Goal: Find specific page/section: Find specific page/section

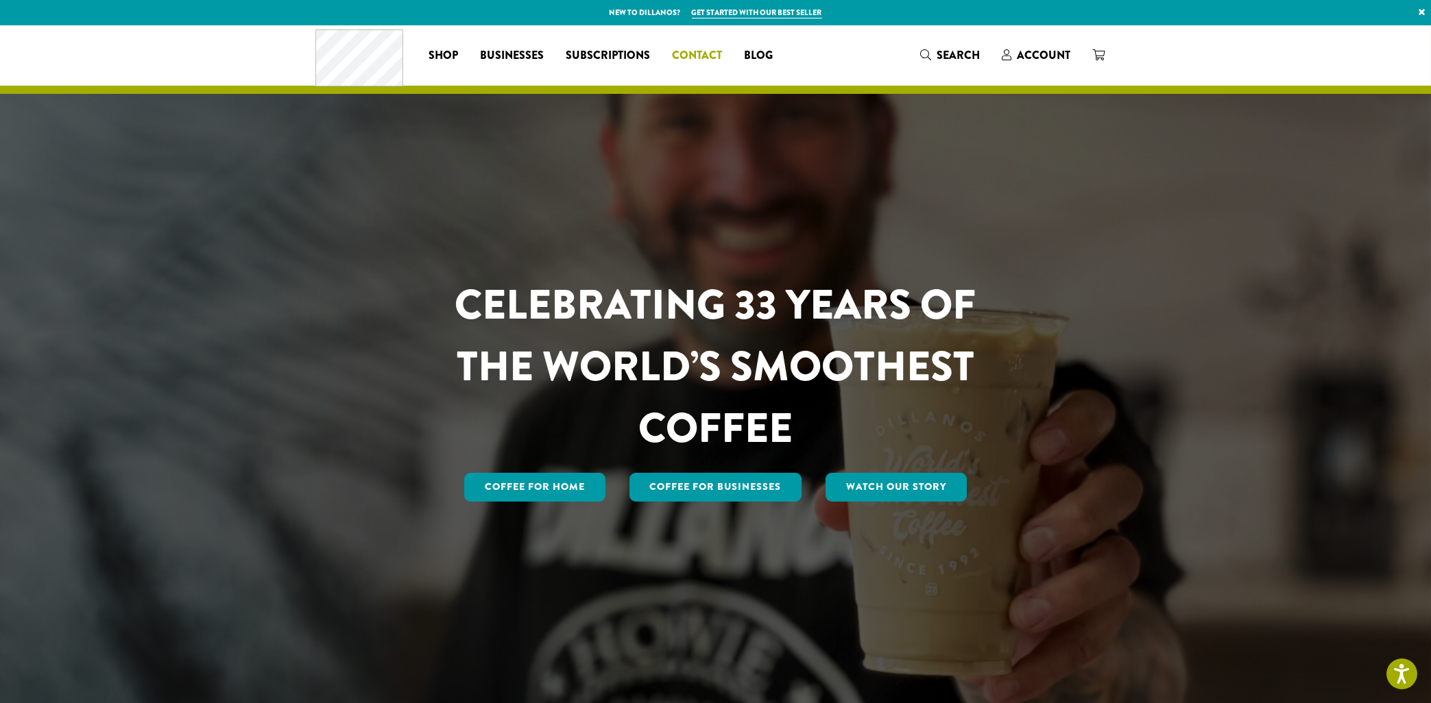
click at [706, 58] on span "Contact" at bounding box center [697, 55] width 50 height 17
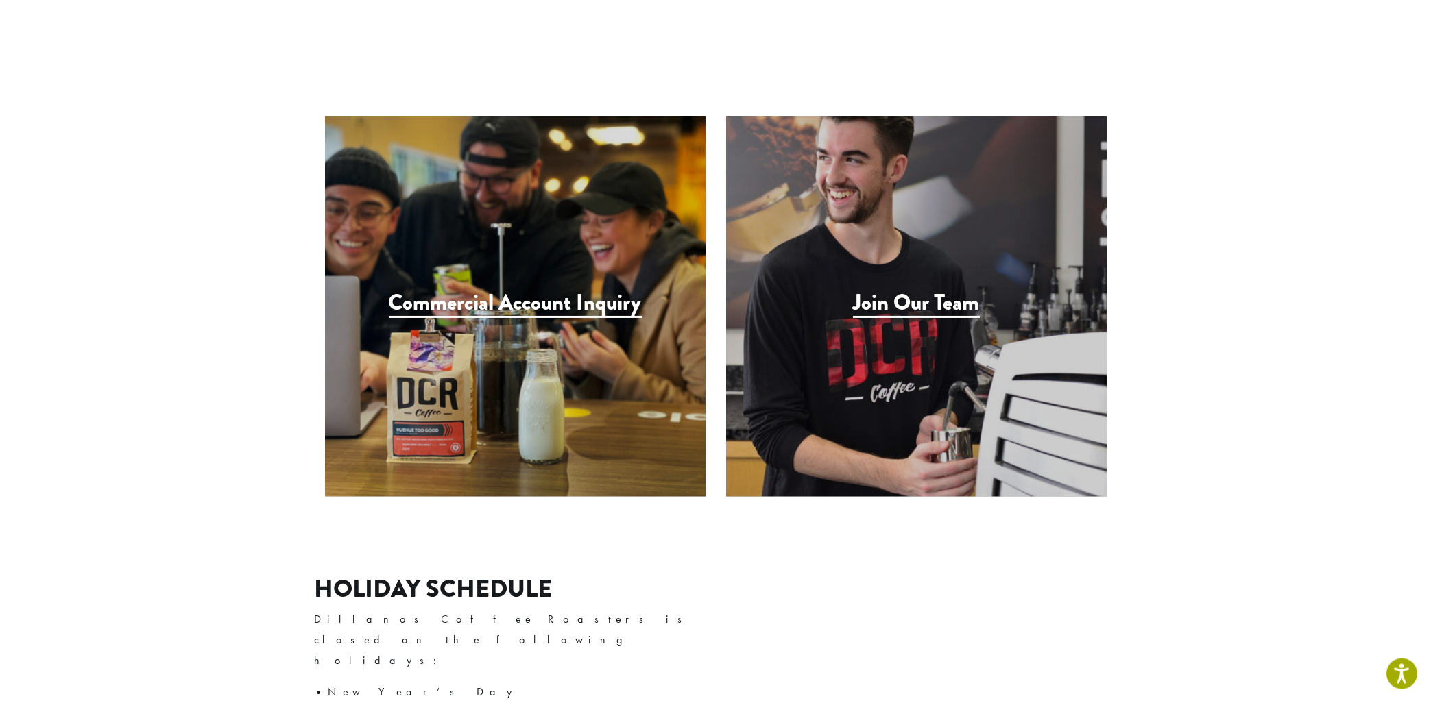
scroll to position [1322, 0]
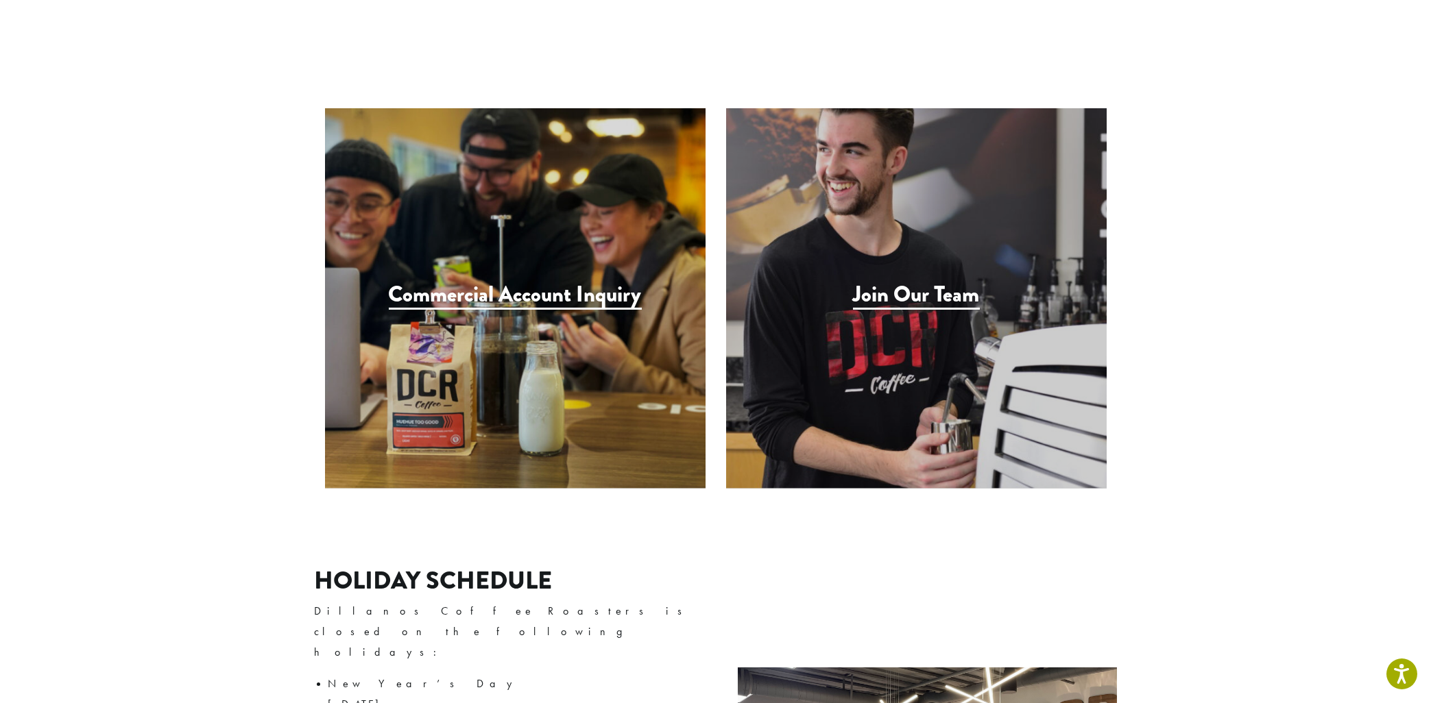
click at [888, 282] on h3 "Join Our Team" at bounding box center [916, 296] width 127 height 28
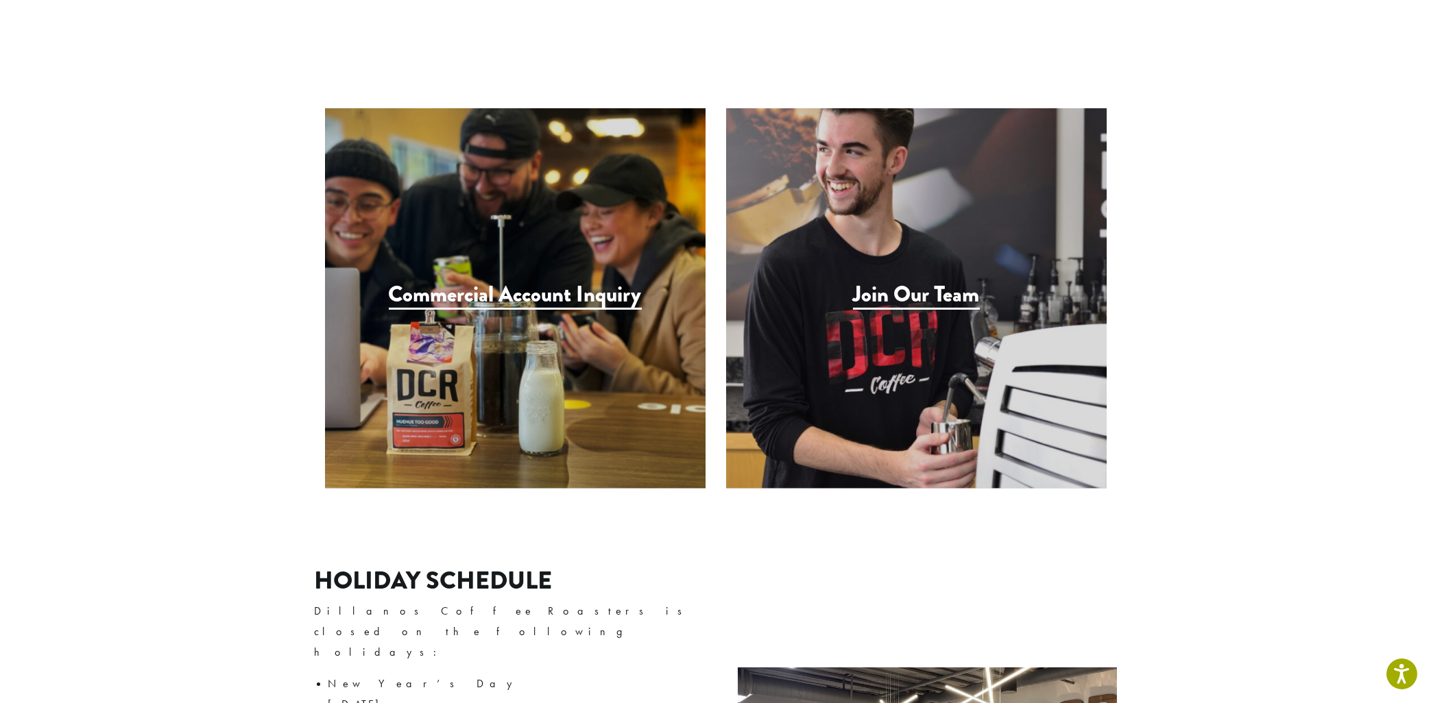
scroll to position [1616, 0]
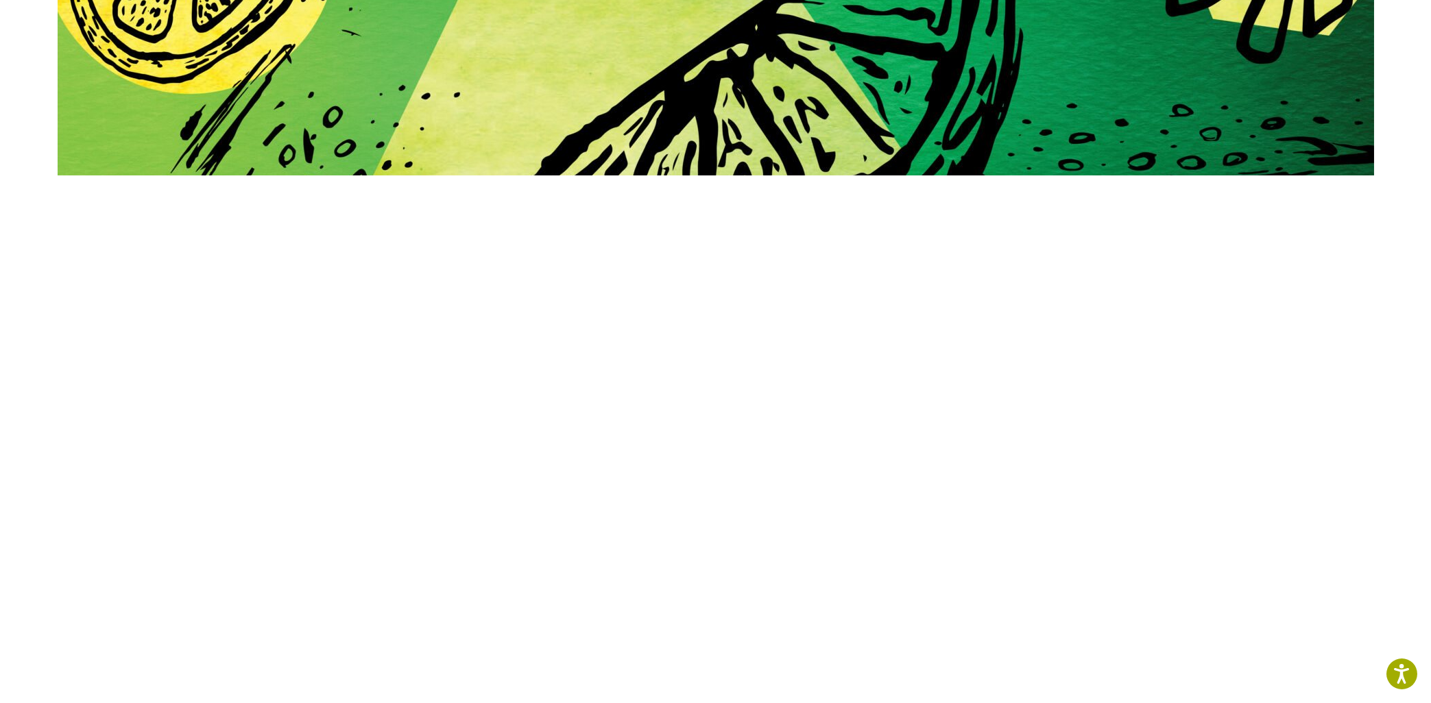
scroll to position [383, 0]
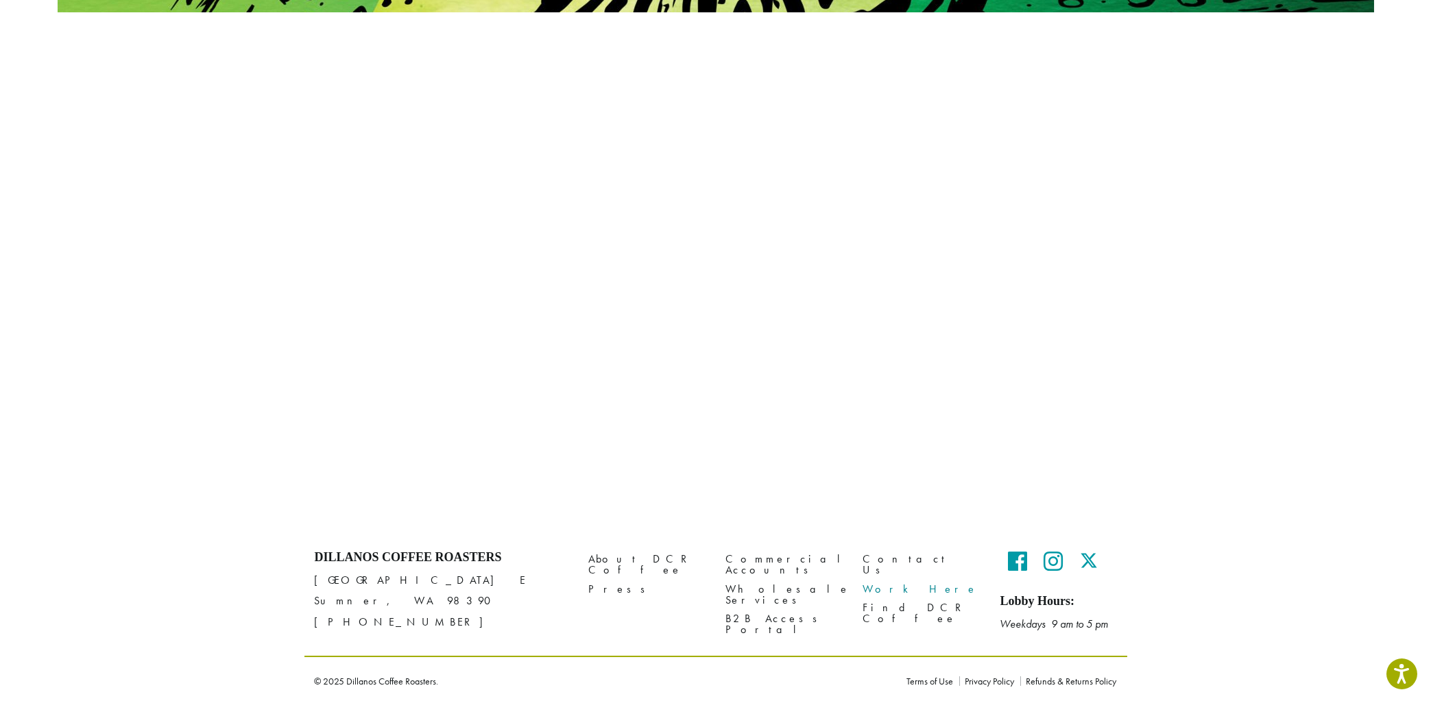
click at [905, 580] on link "Work Here" at bounding box center [921, 589] width 117 height 19
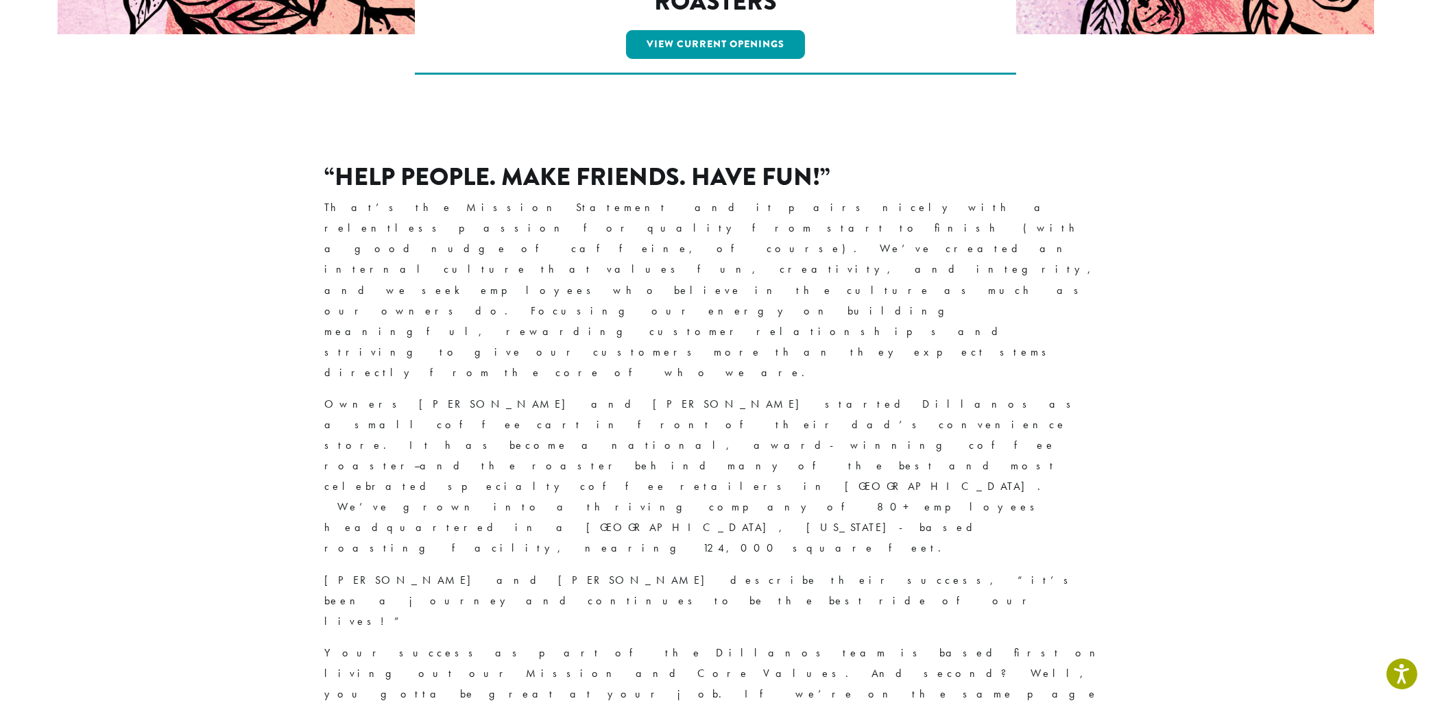
scroll to position [220, 0]
